Goal: Transaction & Acquisition: Purchase product/service

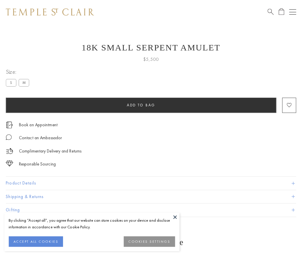
scroll to position [5, 0]
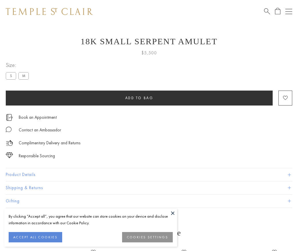
click at [139, 98] on span "Add to bag" at bounding box center [139, 98] width 28 height 5
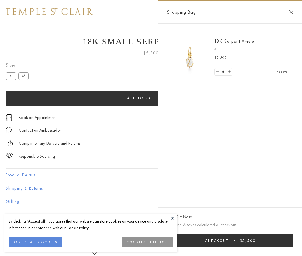
click at [229, 240] on span "Checkout" at bounding box center [217, 240] width 24 height 5
